Goal: Communication & Community: Answer question/provide support

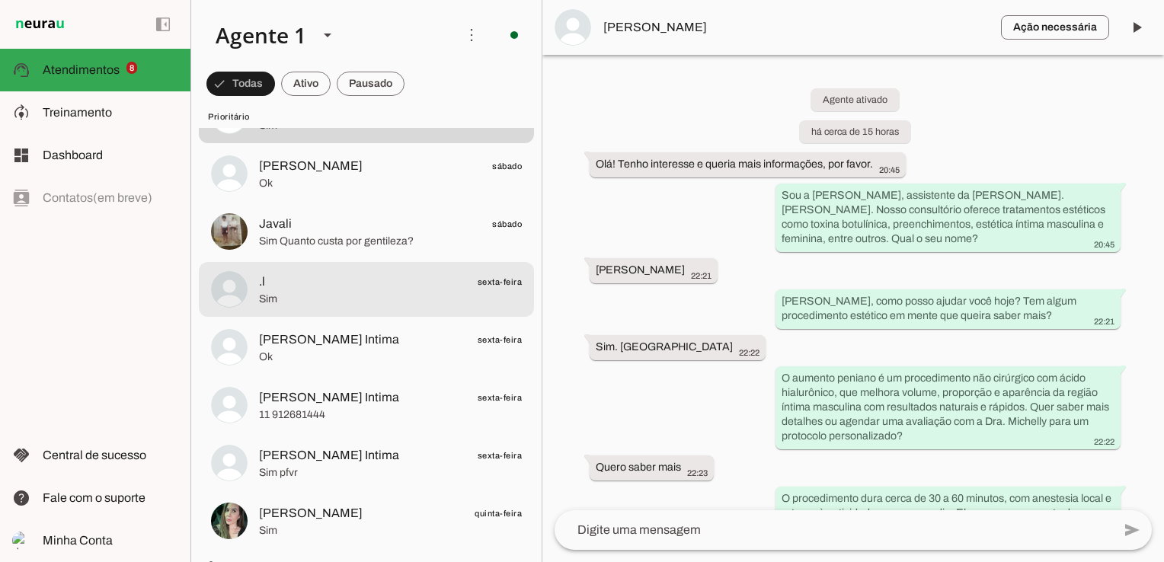
scroll to position [152, 0]
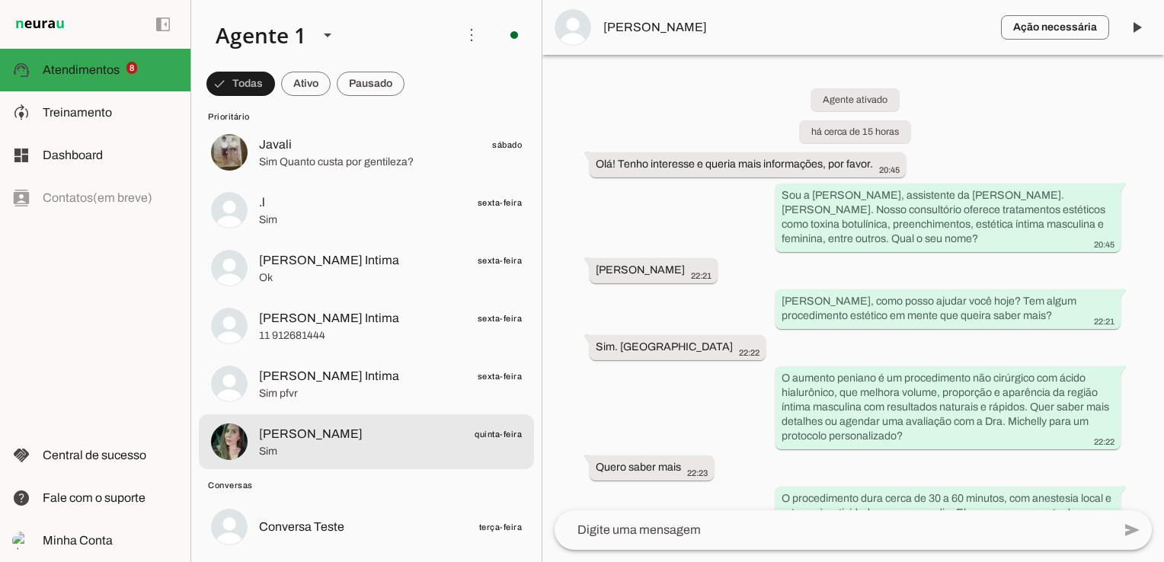
click at [402, 453] on span "Sim" at bounding box center [390, 451] width 263 height 15
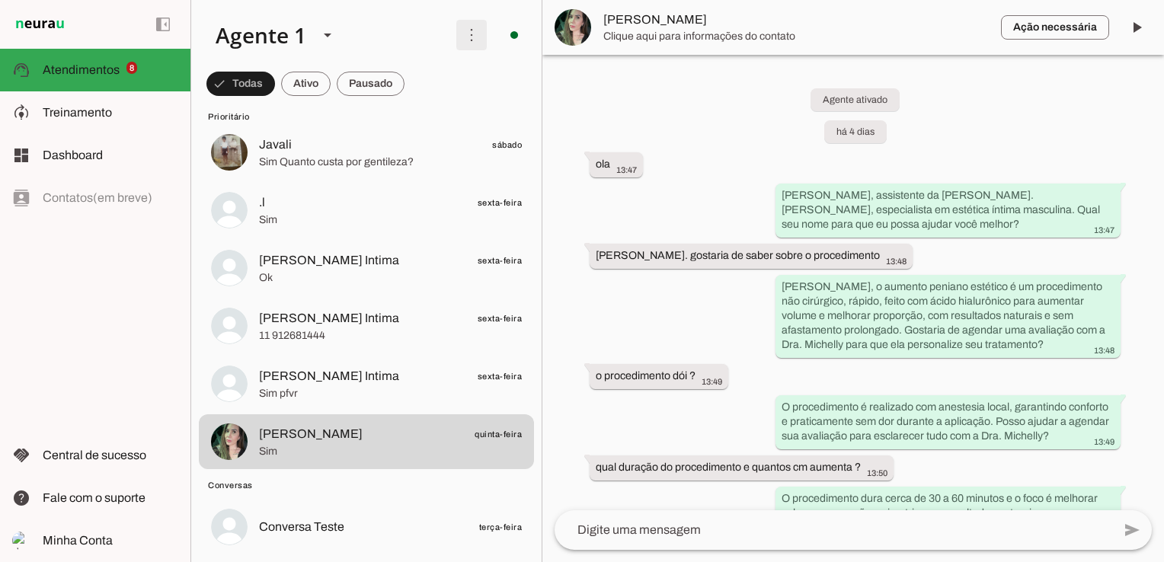
scroll to position [2302, 0]
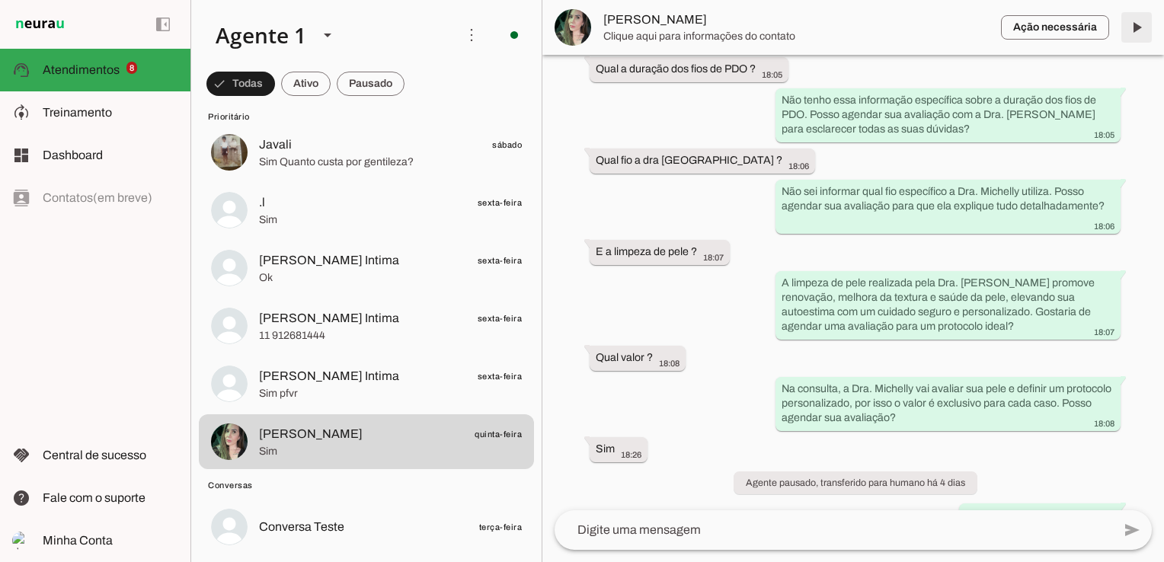
click at [1140, 21] on span at bounding box center [1136, 27] width 37 height 37
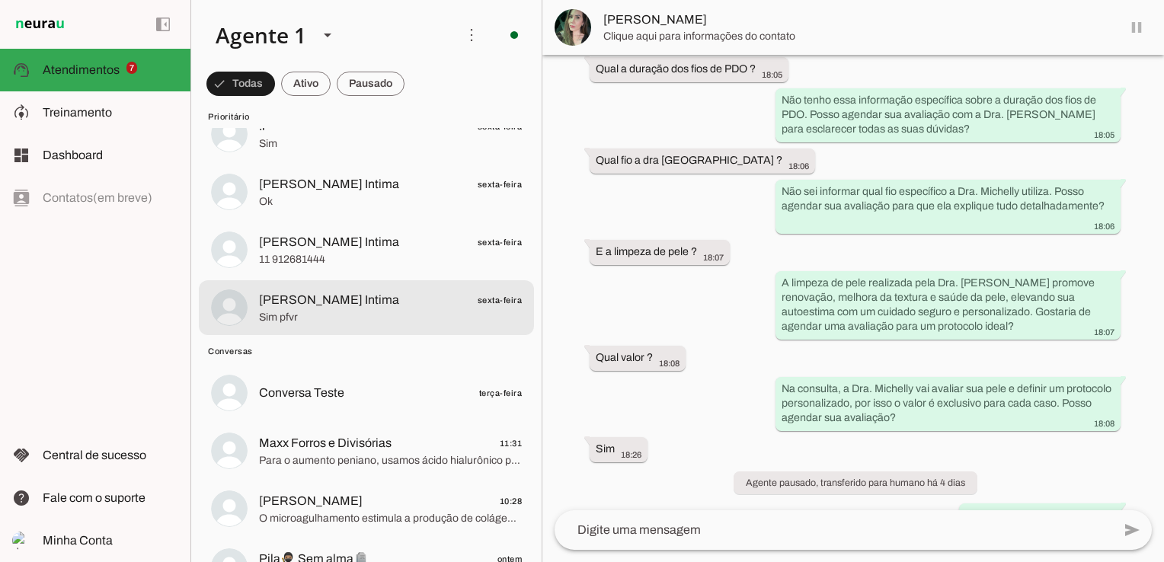
scroll to position [2338, 0]
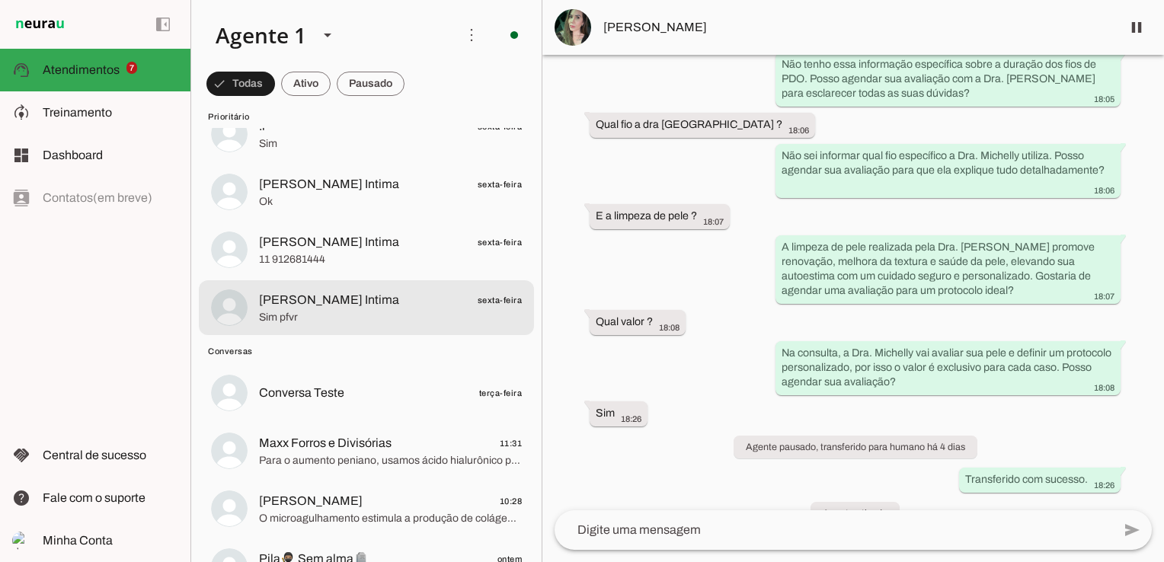
click at [347, 303] on span "[PERSON_NAME] Intima" at bounding box center [329, 300] width 140 height 18
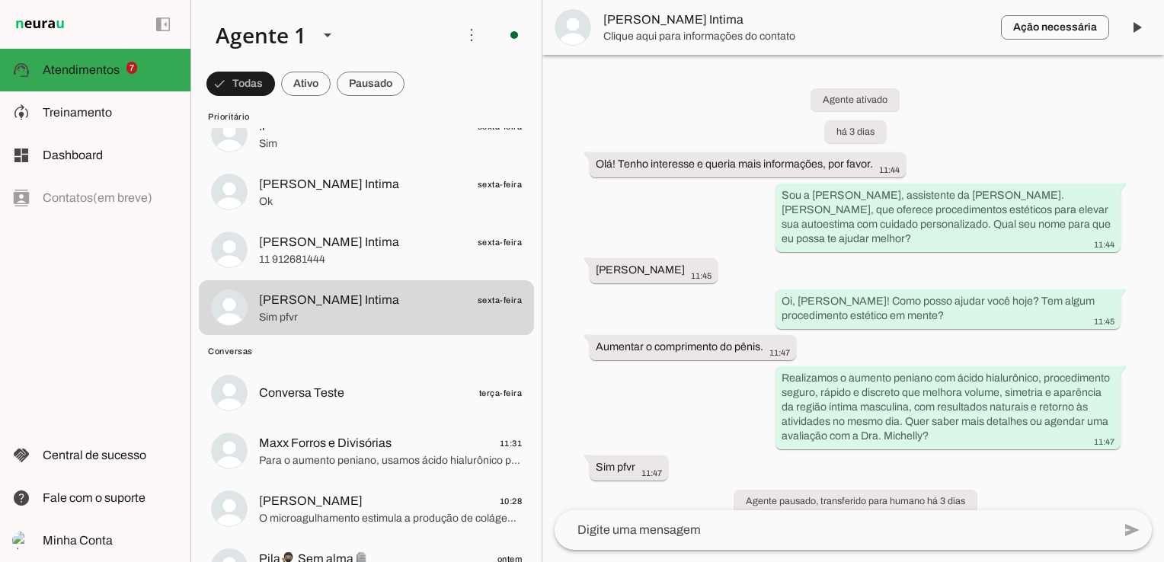
scroll to position [47, 0]
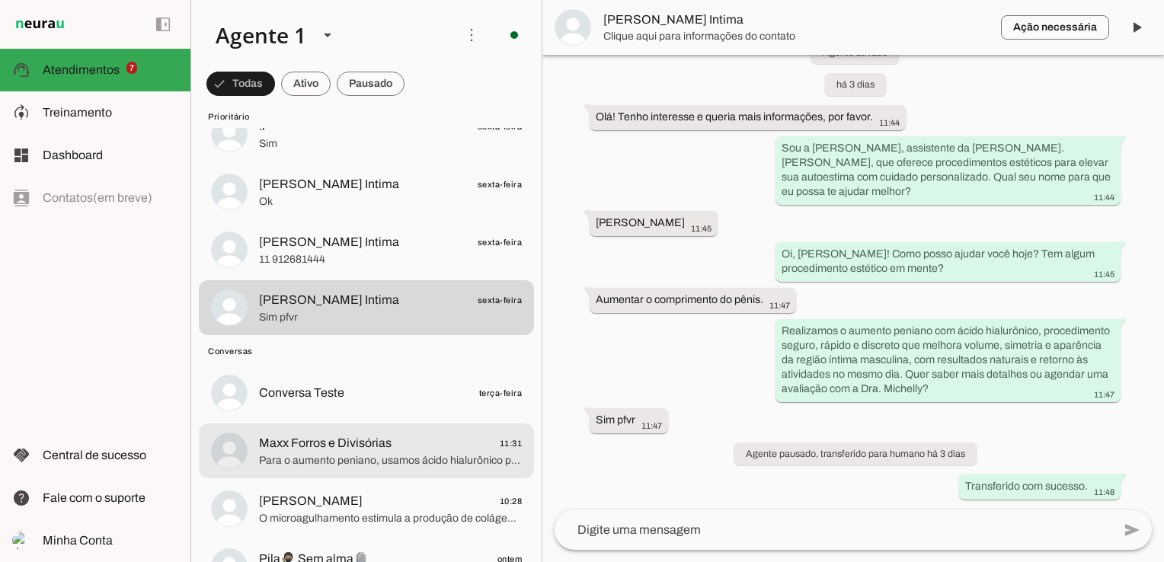
click at [408, 448] on span "Maxx Forros e Divisórias 11:31" at bounding box center [390, 443] width 263 height 19
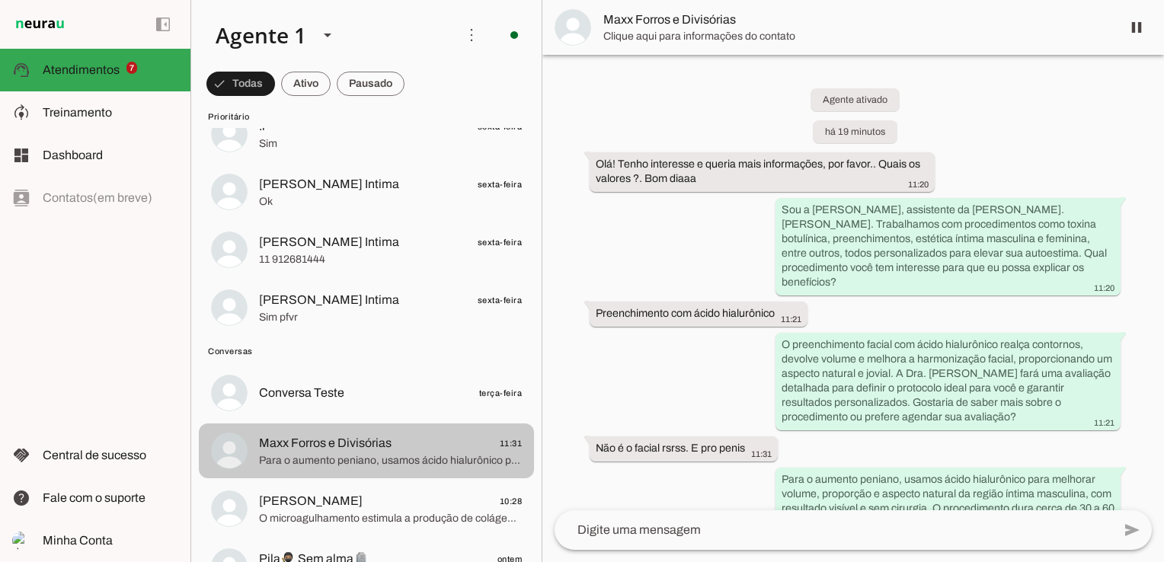
scroll to position [52, 0]
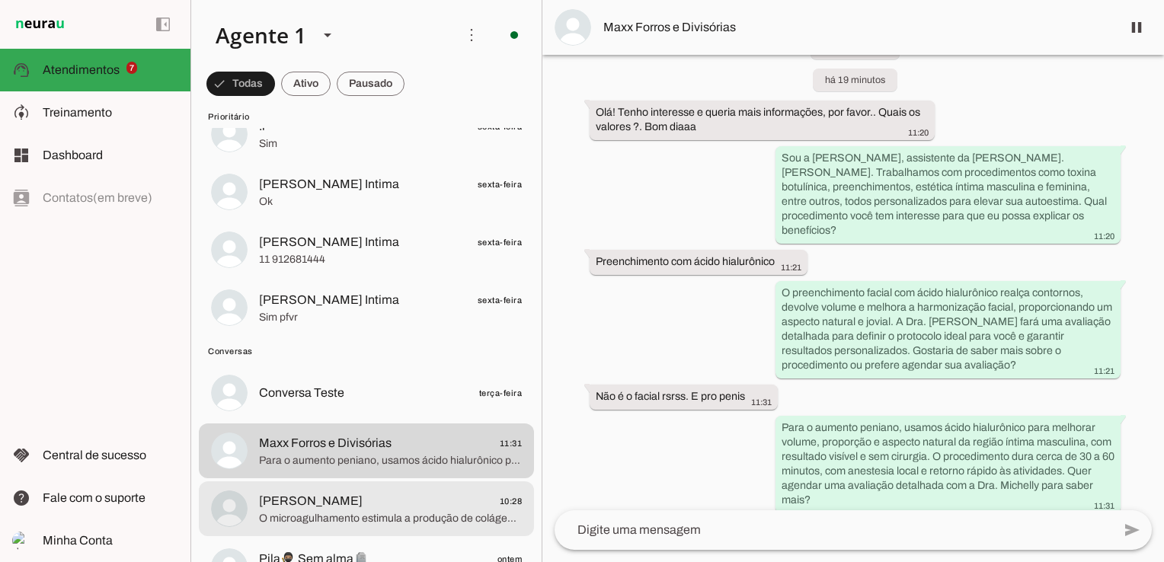
click at [405, 512] on span "O microagulhamento estimula a produção de colágeno, melhorando textura, firmeza…" at bounding box center [390, 518] width 263 height 15
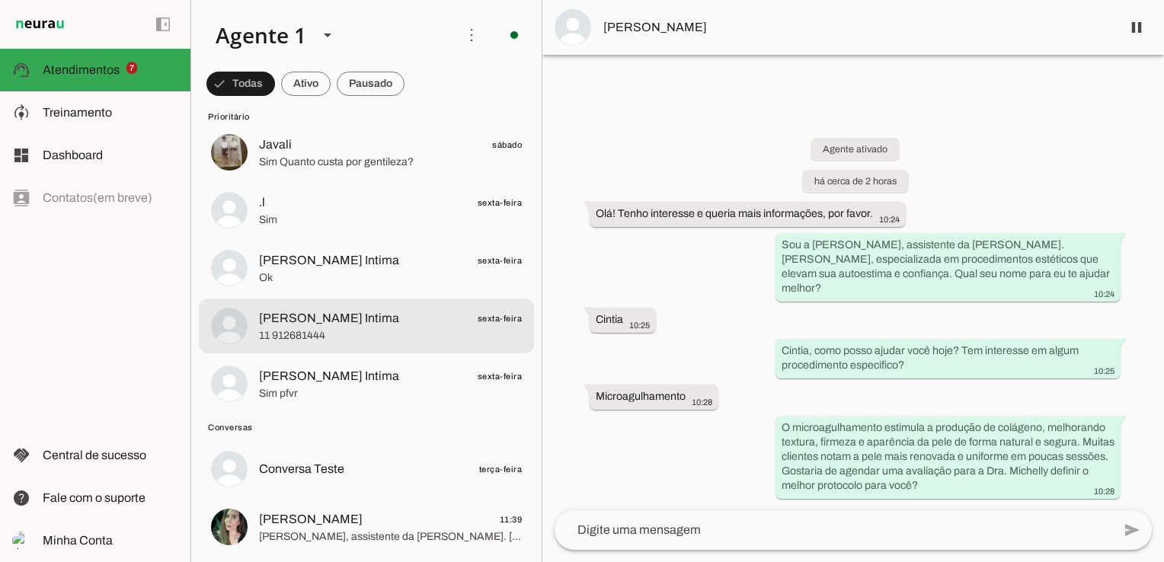
scroll to position [305, 0]
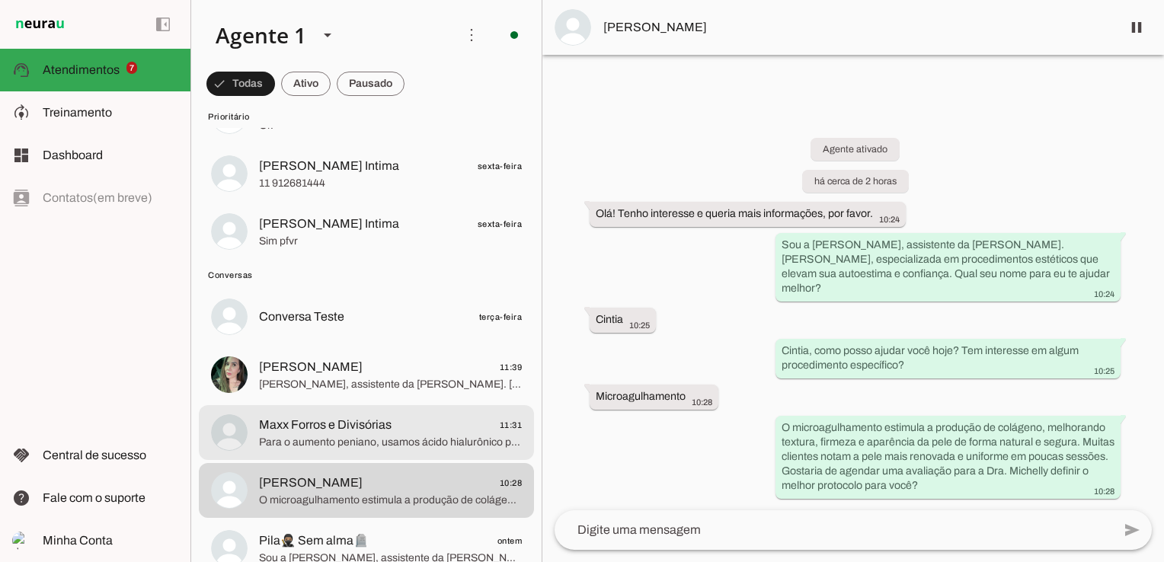
click at [422, 420] on span "Maxx Forros e Divisórias 11:31" at bounding box center [390, 425] width 263 height 19
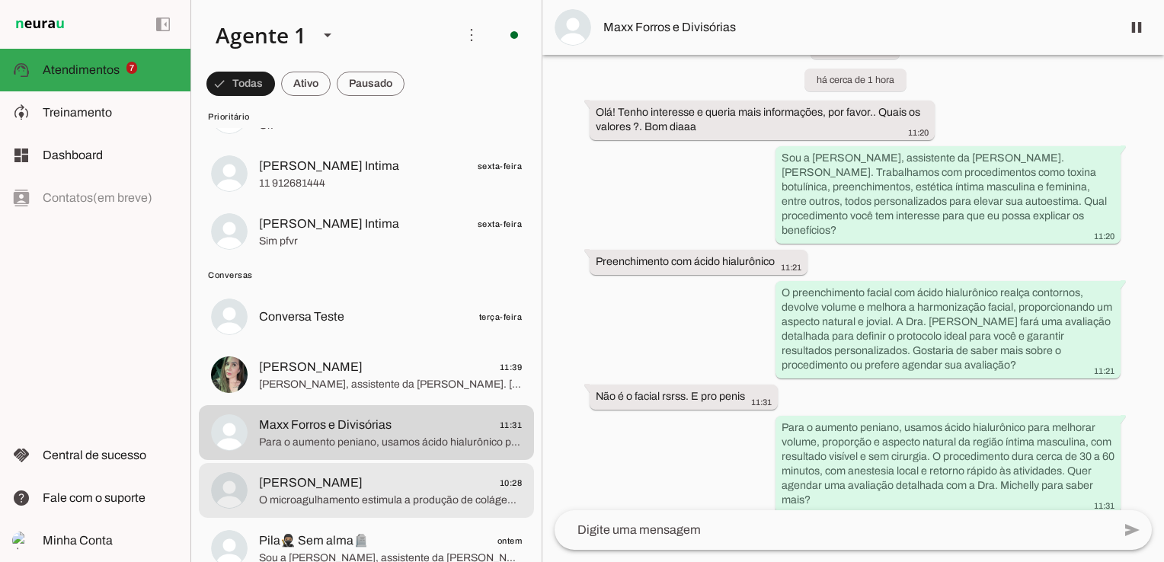
scroll to position [381, 0]
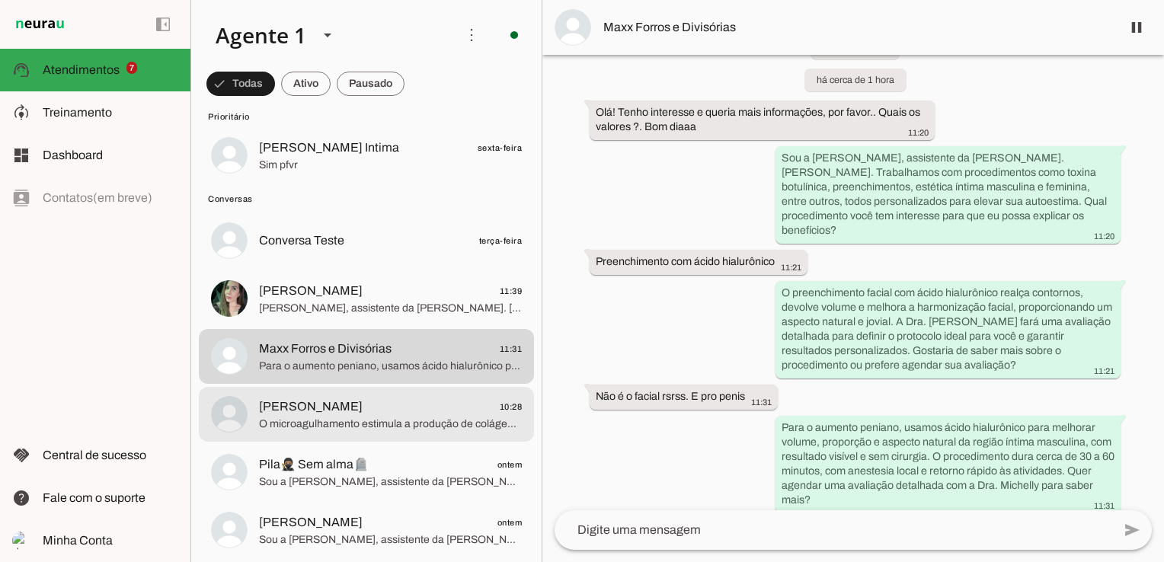
click at [392, 418] on span "O microagulhamento estimula a produção de colágeno, melhorando textura, firmeza…" at bounding box center [390, 424] width 263 height 15
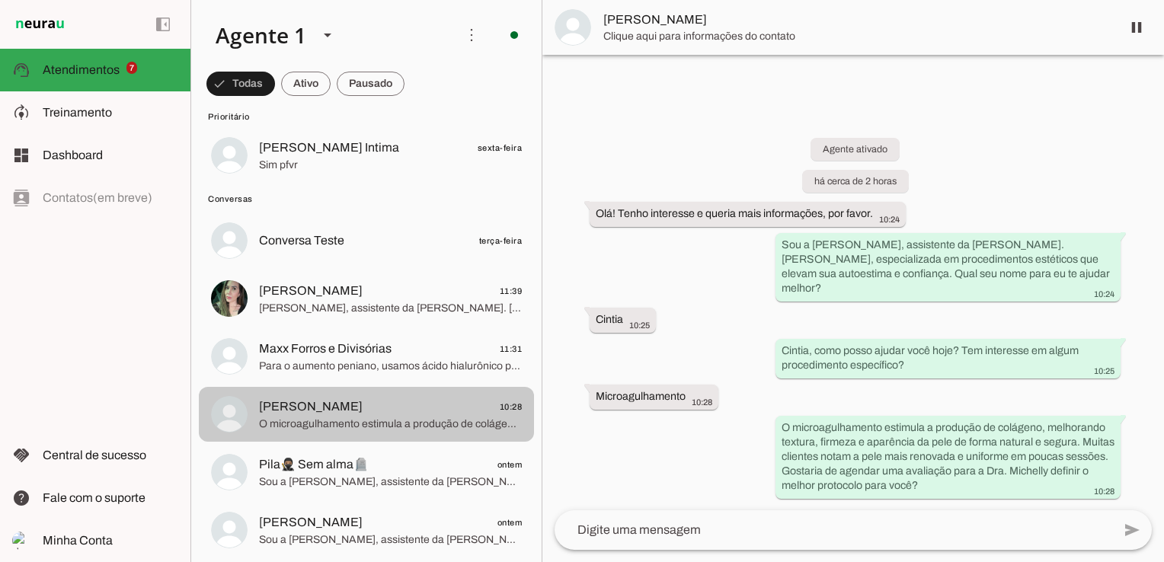
scroll to position [457, 0]
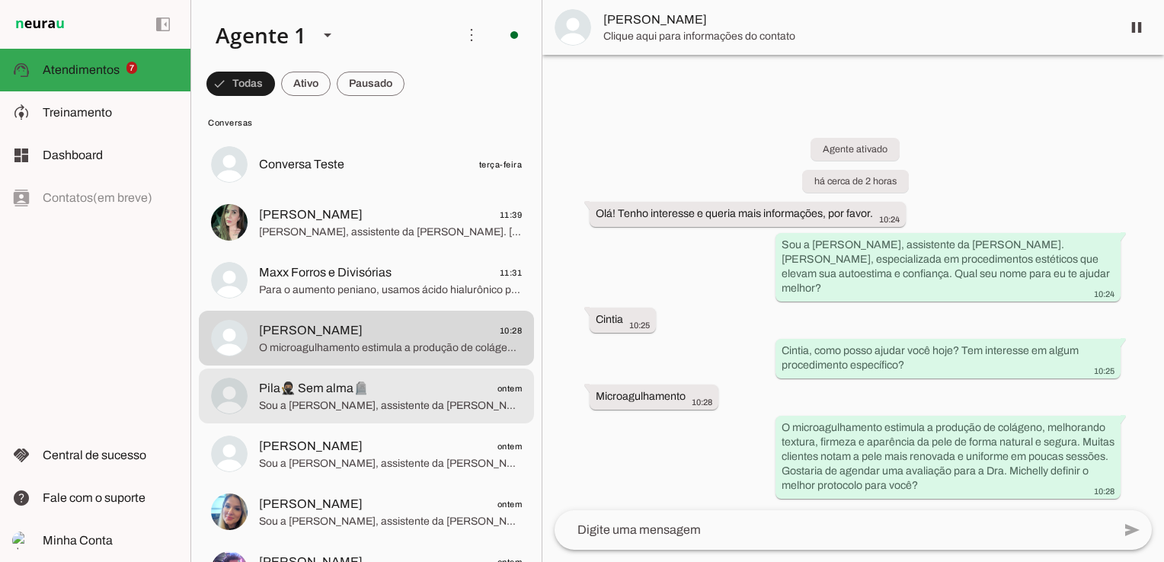
click at [396, 396] on span "Pila🥷🏽 Sem alma🪦 ontem" at bounding box center [390, 388] width 263 height 19
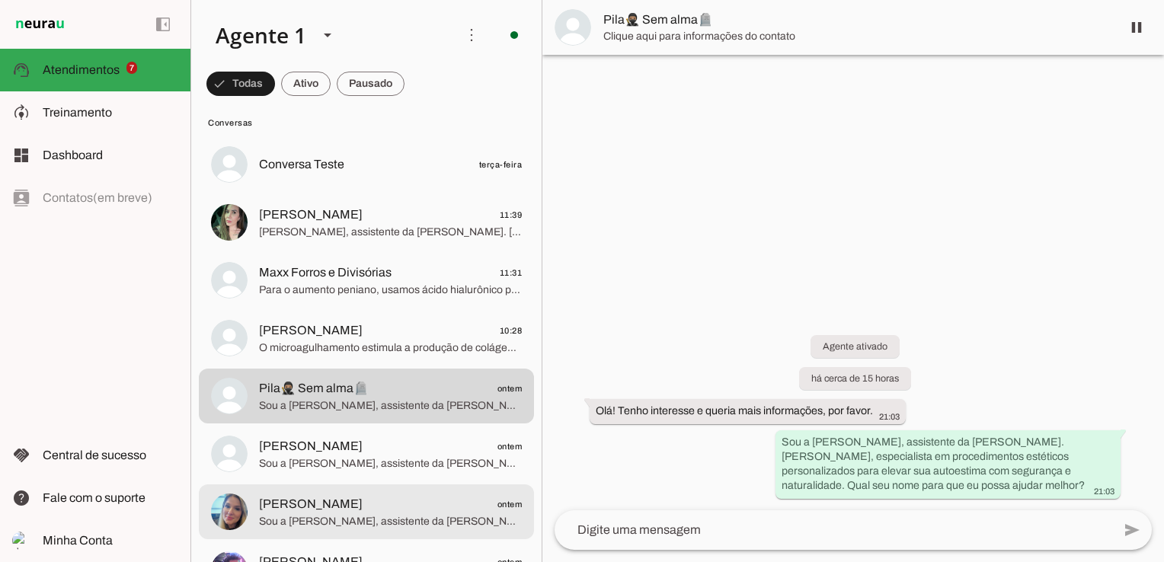
scroll to position [686, 0]
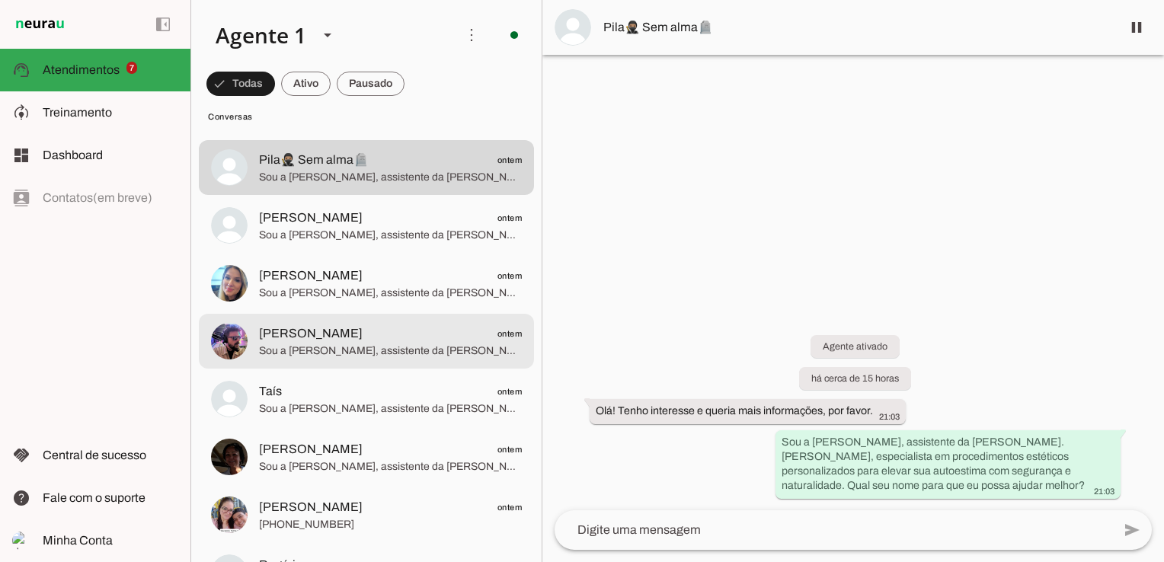
click at [306, 331] on span "[PERSON_NAME]" at bounding box center [311, 334] width 104 height 18
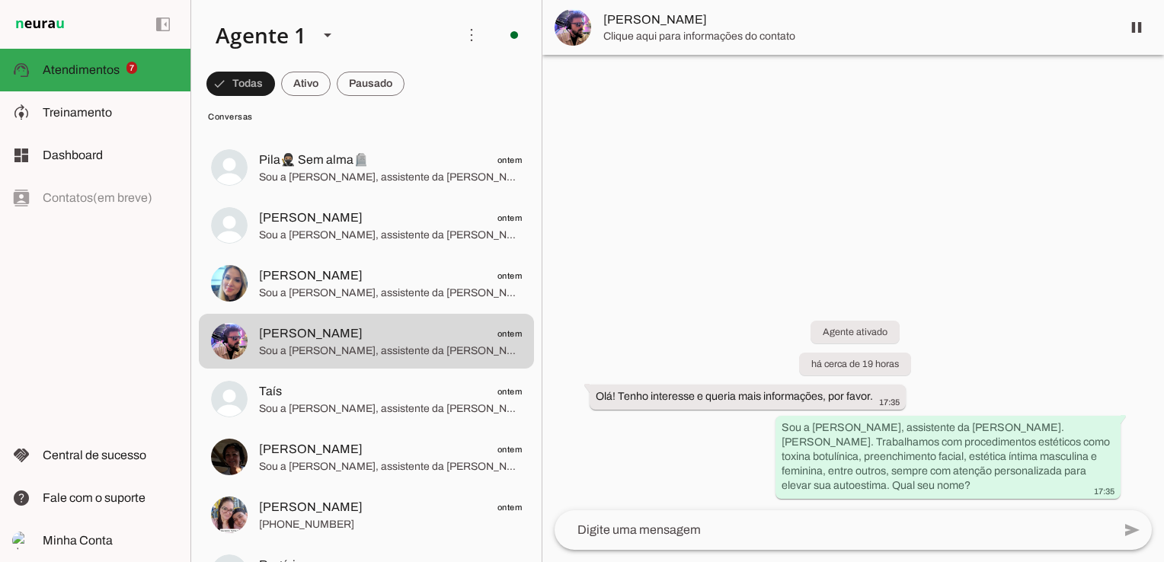
click at [571, 17] on img at bounding box center [573, 27] width 37 height 37
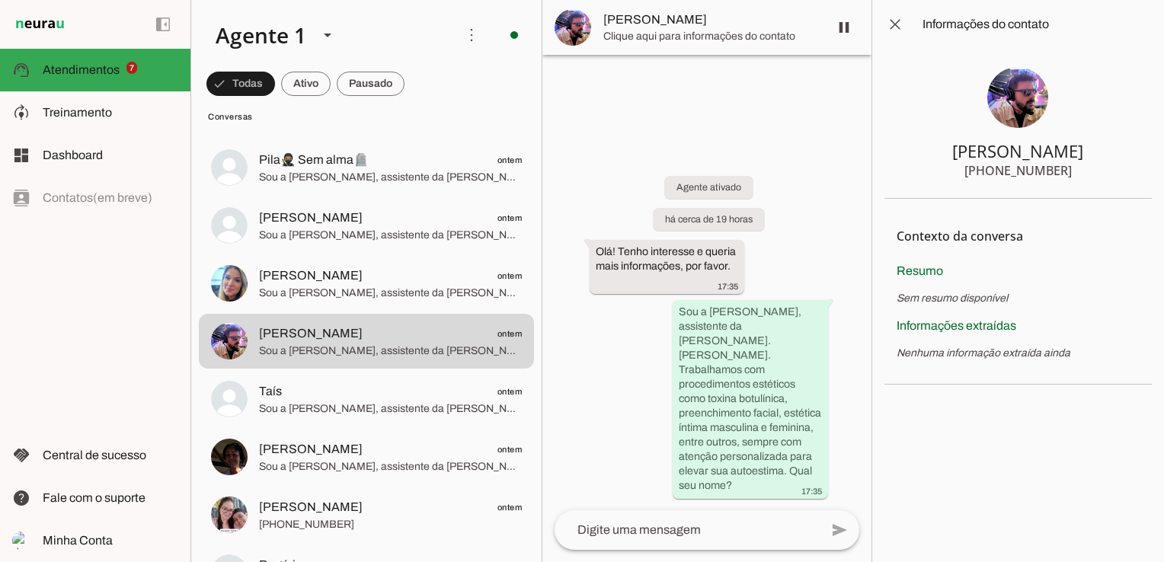
click at [1011, 100] on img at bounding box center [1017, 97] width 61 height 61
click at [643, 173] on div "Agente ativado há cerca de 19 horas Olá! Tenho interesse e queria mais informaç…" at bounding box center [706, 326] width 329 height 368
click at [898, 30] on span at bounding box center [895, 24] width 37 height 37
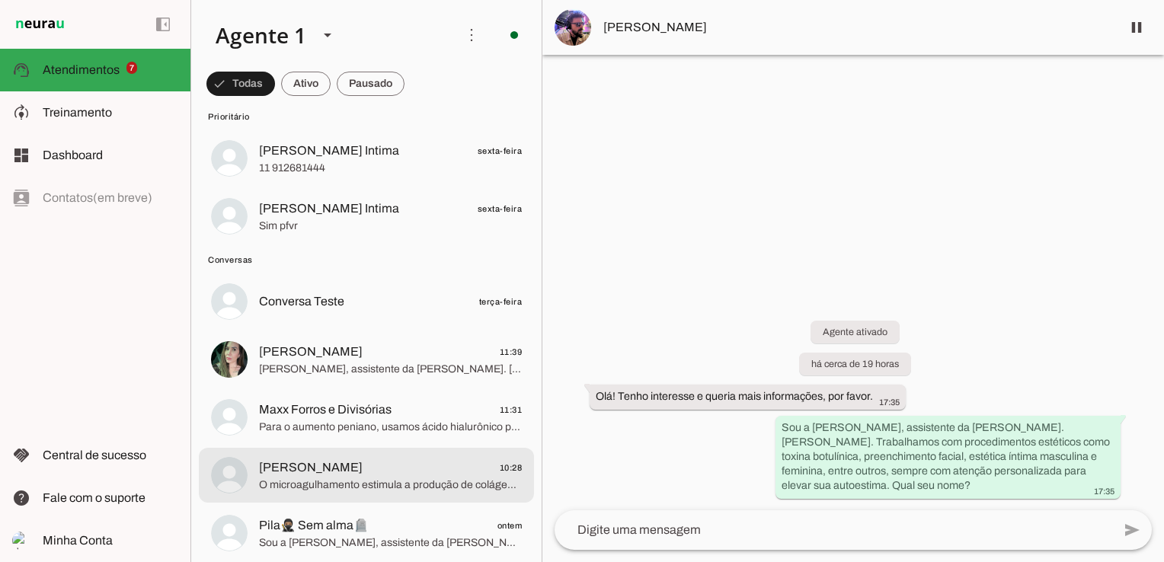
scroll to position [381, 0]
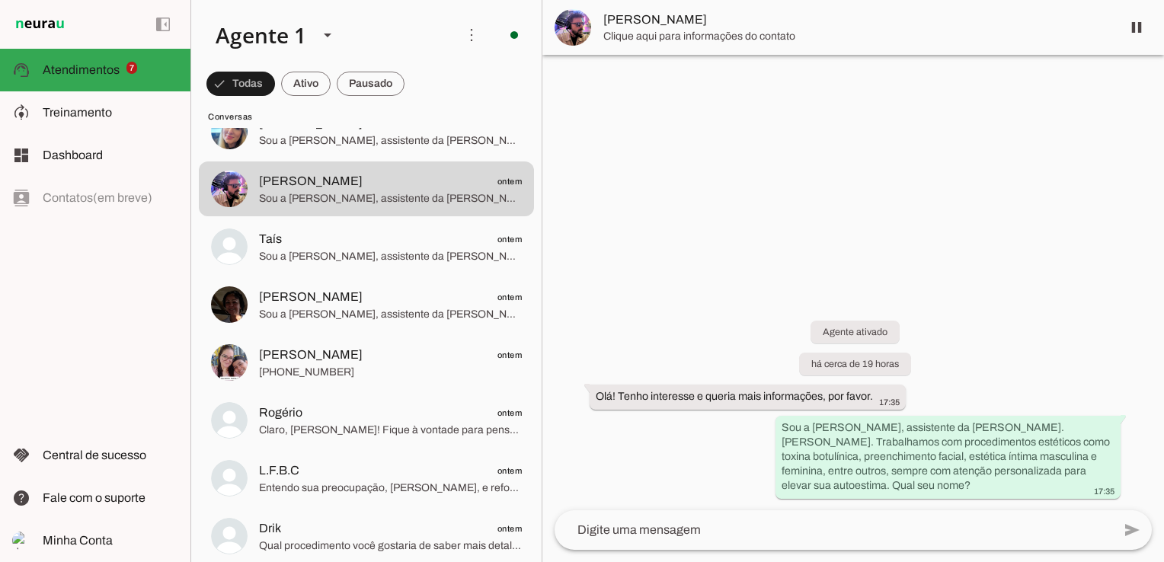
scroll to position [1143, 0]
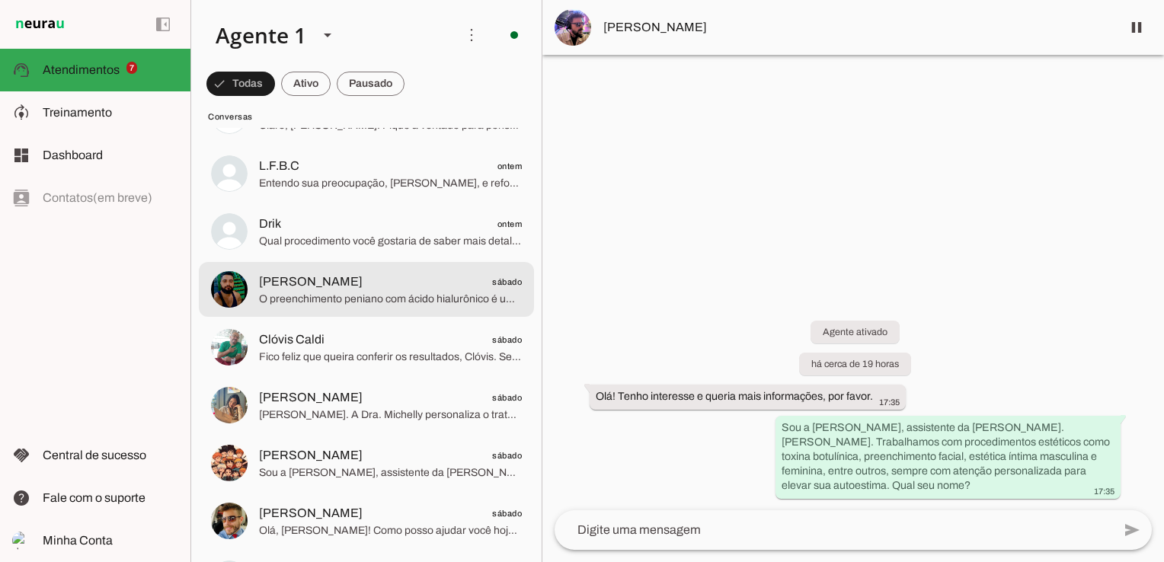
click at [360, 294] on span "O preenchimento peniano com ácido hialurônico é um procedimento minimamente inv…" at bounding box center [390, 299] width 263 height 15
